Goal: Find contact information: Find contact information

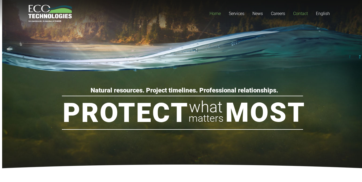
click at [301, 14] on span "Contact" at bounding box center [300, 13] width 15 height 5
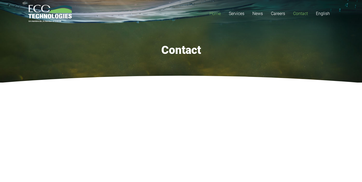
click at [210, 12] on span "Home" at bounding box center [214, 13] width 11 height 5
